Goal: Task Accomplishment & Management: Use online tool/utility

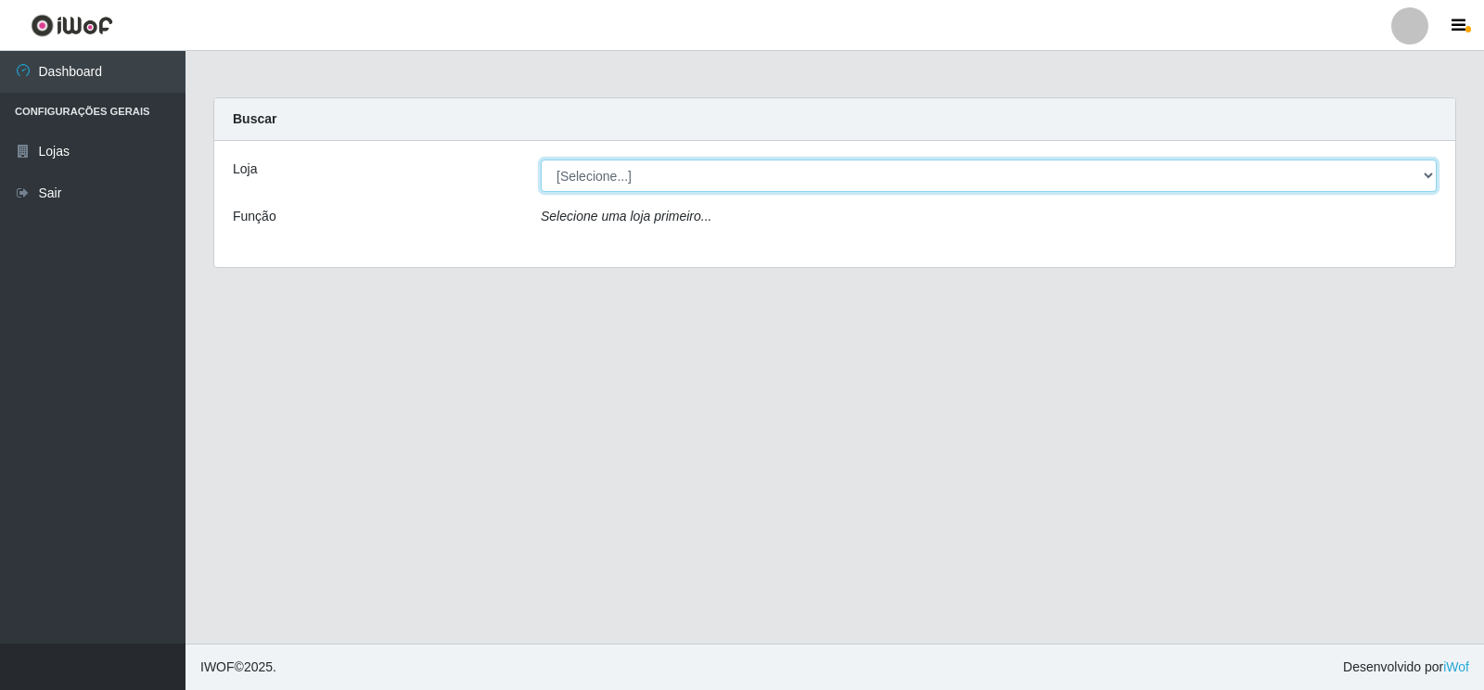
click at [1426, 173] on select "[Selecione...] Atacado Vem - [STREET_ADDRESS]" at bounding box center [989, 175] width 896 height 32
select select "455"
click at [541, 159] on select "[Selecione...] Atacado Vem - [STREET_ADDRESS]" at bounding box center [989, 175] width 896 height 32
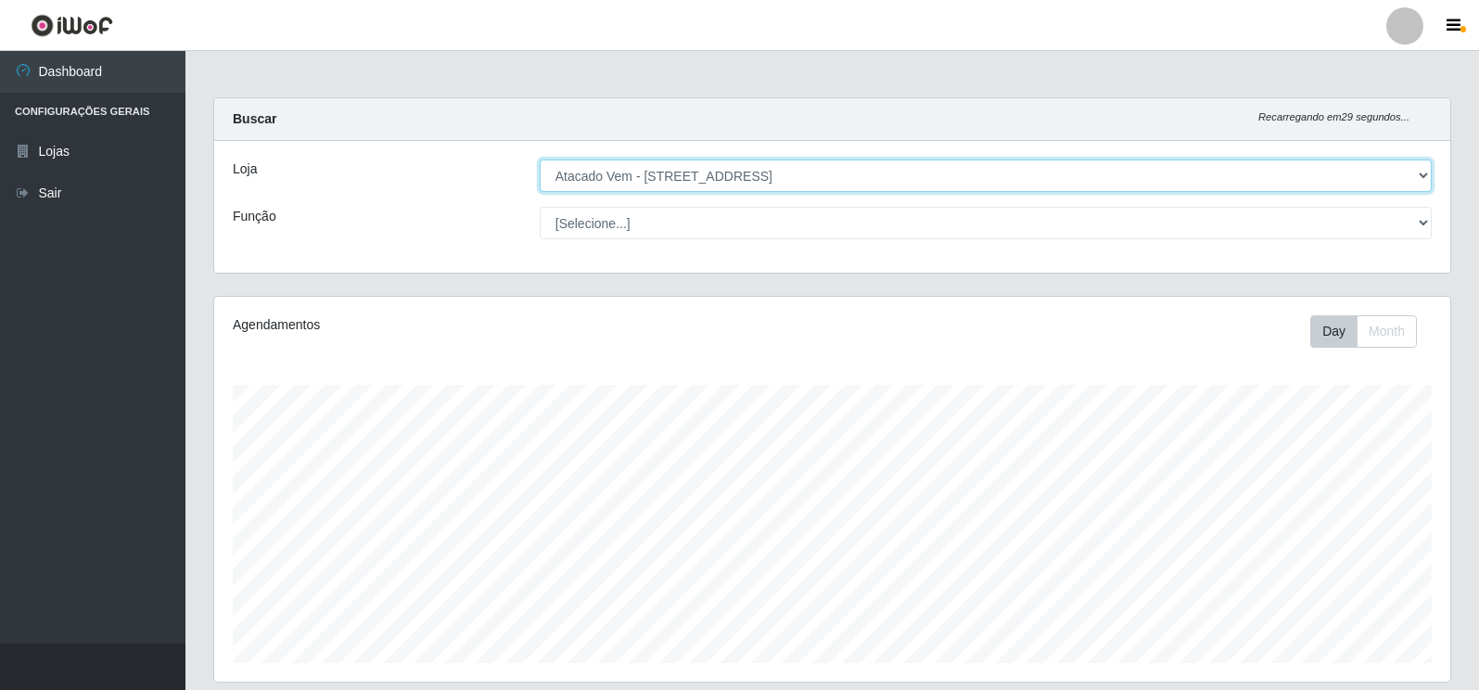
scroll to position [385, 1236]
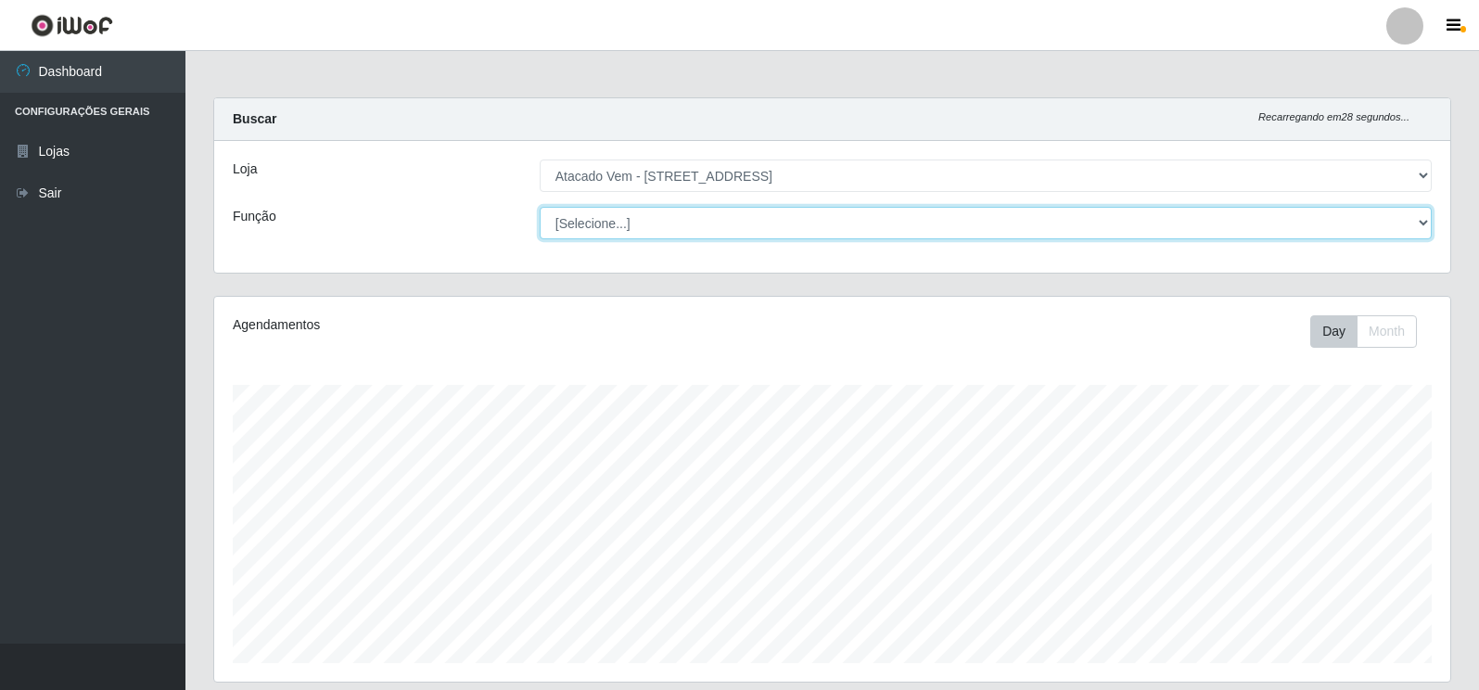
click at [1416, 222] on select "[Selecione...] Carregador e Descarregador de Caminhão Carregador e Descarregado…" at bounding box center [986, 223] width 892 height 32
select select "82"
click at [540, 207] on select "[Selecione...] Carregador e Descarregador de Caminhão Carregador e Descarregado…" at bounding box center [986, 223] width 892 height 32
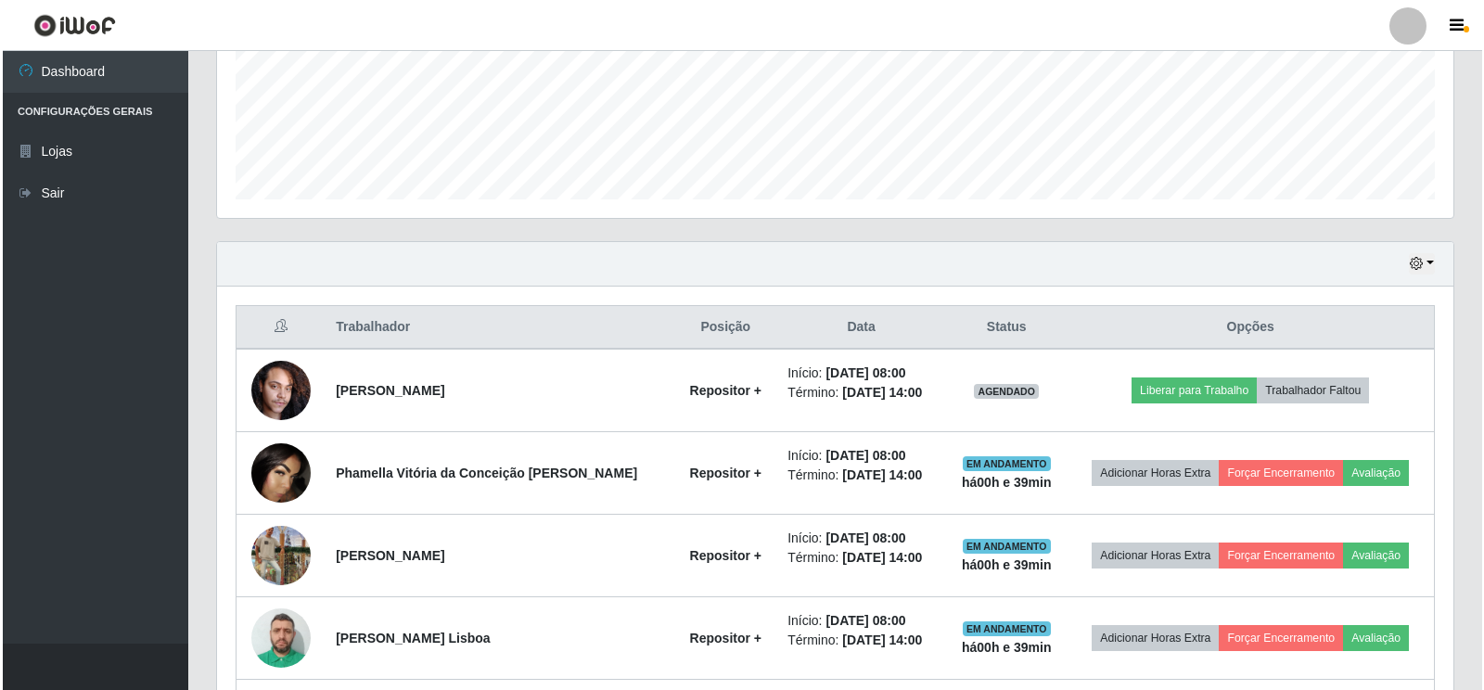
scroll to position [556, 0]
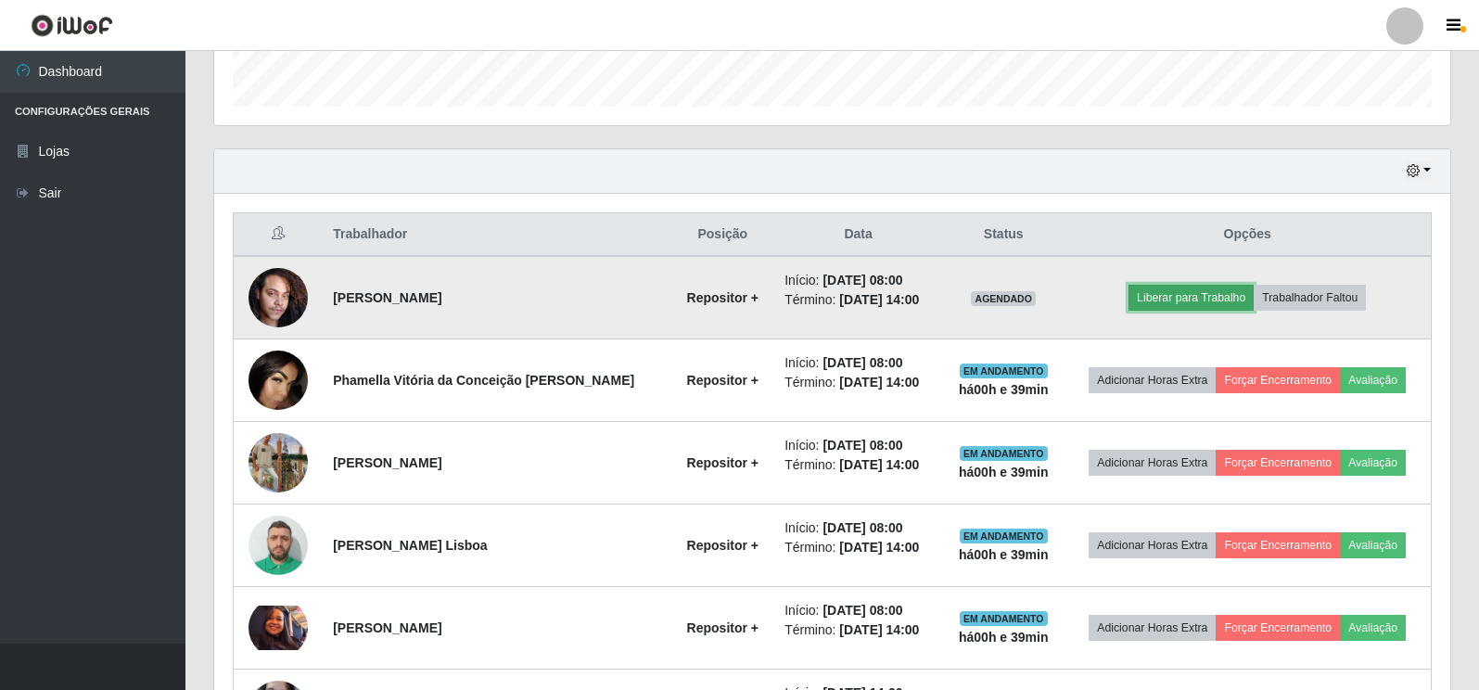
click at [1167, 300] on button "Liberar para Trabalho" at bounding box center [1191, 298] width 125 height 26
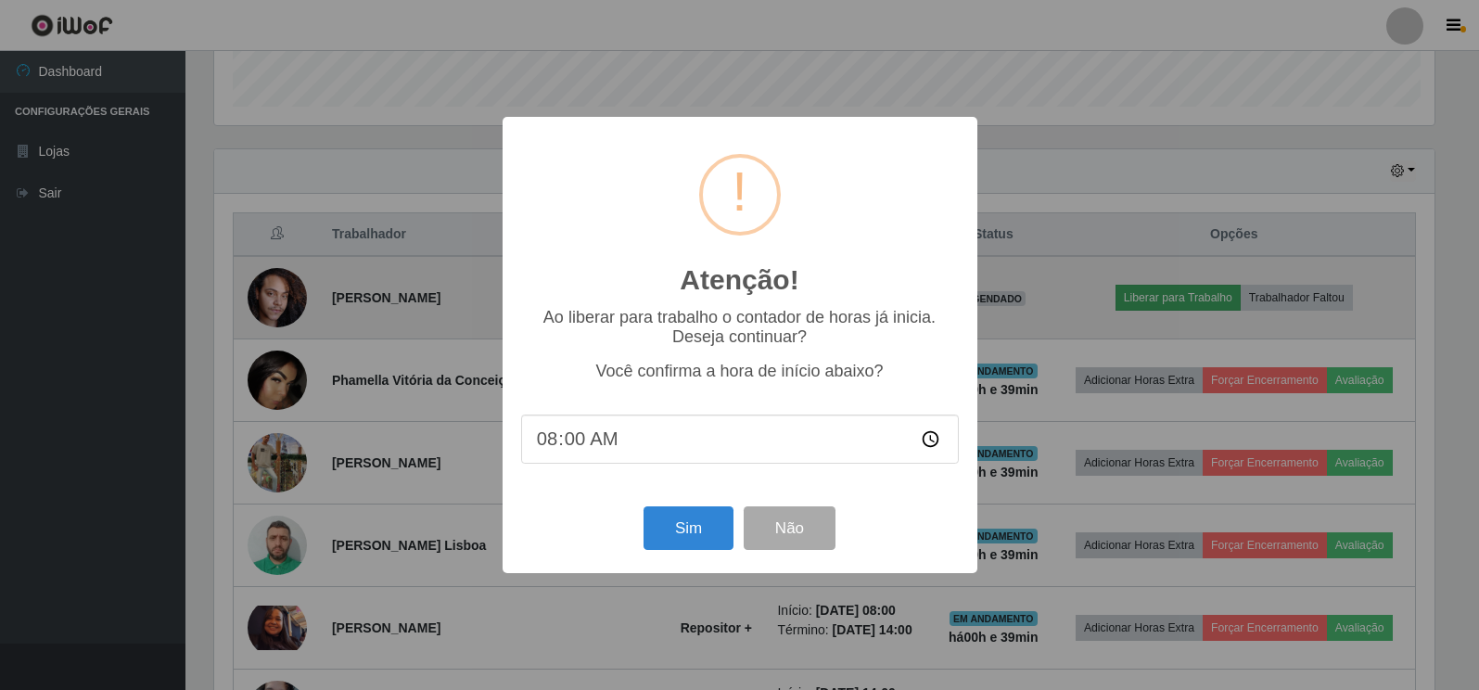
scroll to position [385, 1225]
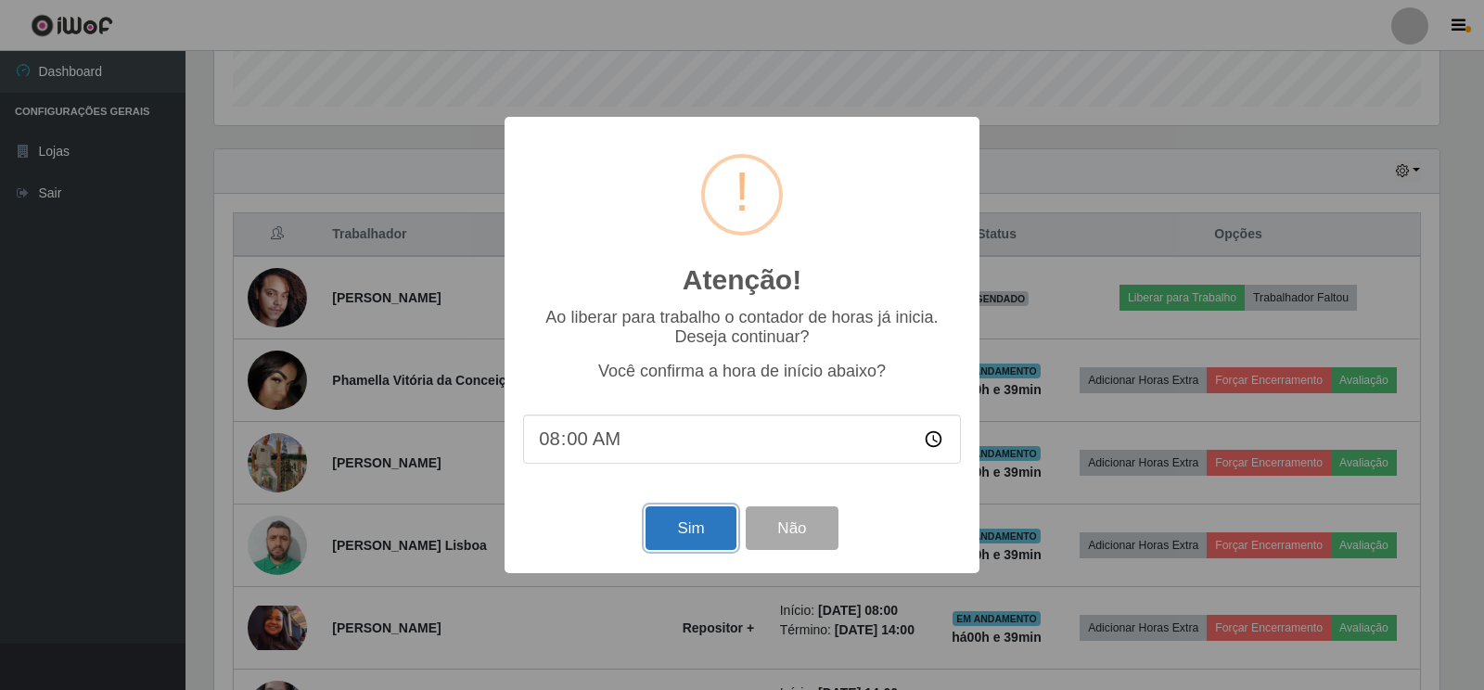
click at [691, 517] on button "Sim" at bounding box center [690, 528] width 90 height 44
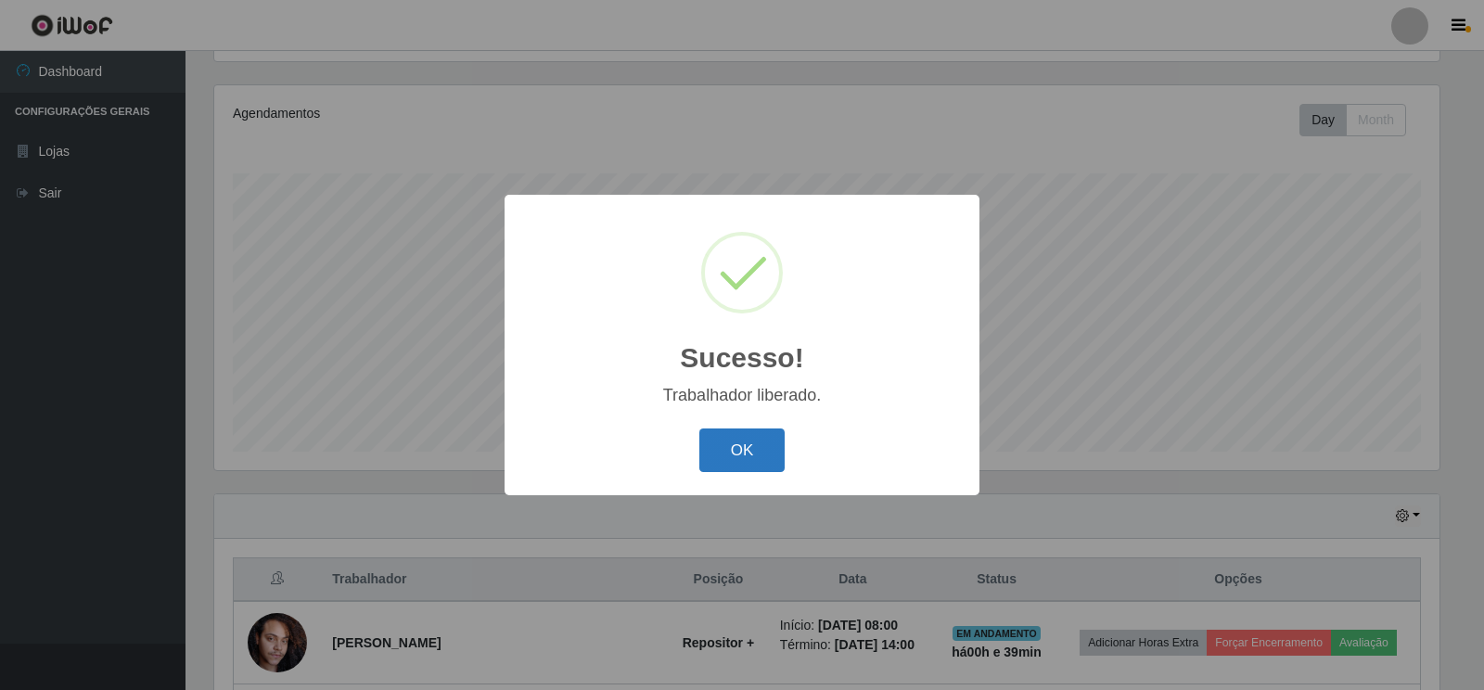
click at [738, 451] on button "OK" at bounding box center [742, 450] width 86 height 44
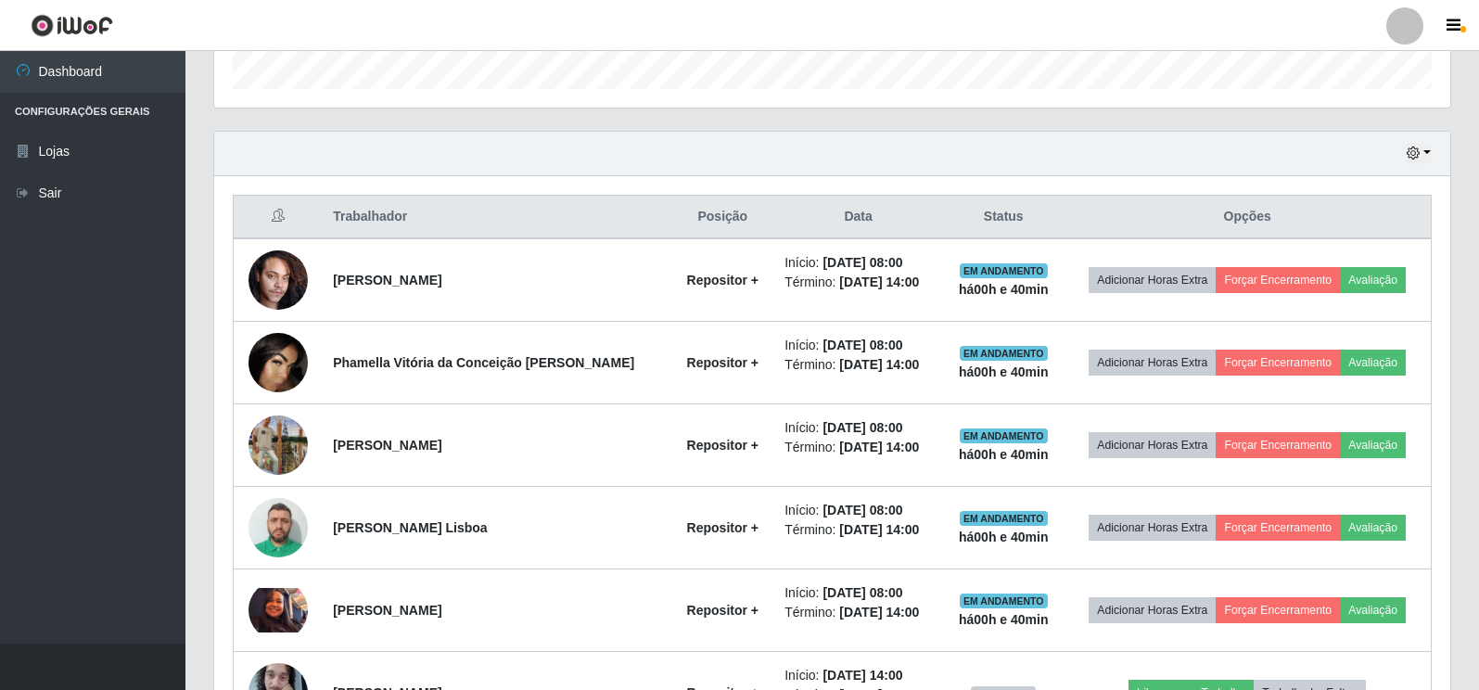
scroll to position [397, 0]
